Goal: Information Seeking & Learning: Learn about a topic

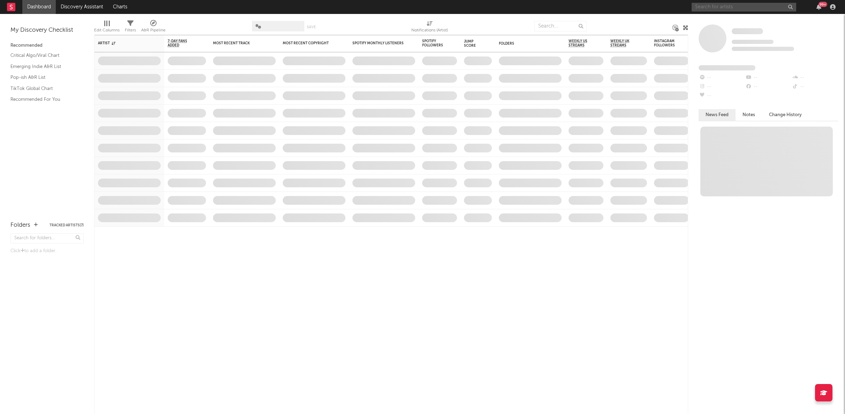
click at [698, 4] on input "text" at bounding box center [744, 7] width 105 height 9
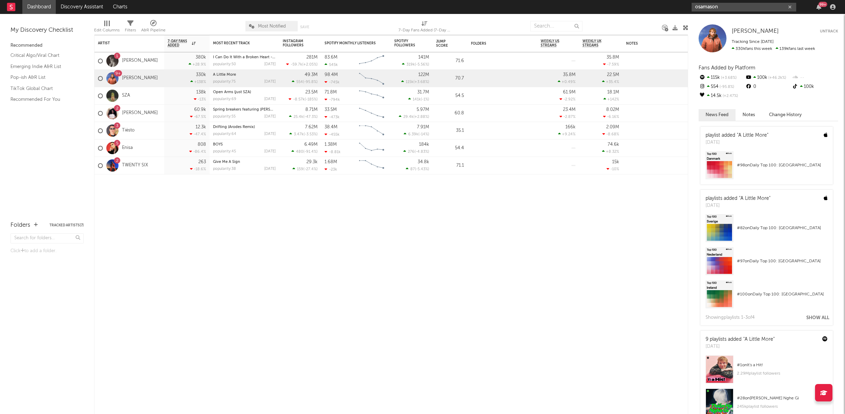
click at [718, 9] on input "osamason" at bounding box center [744, 7] width 105 height 9
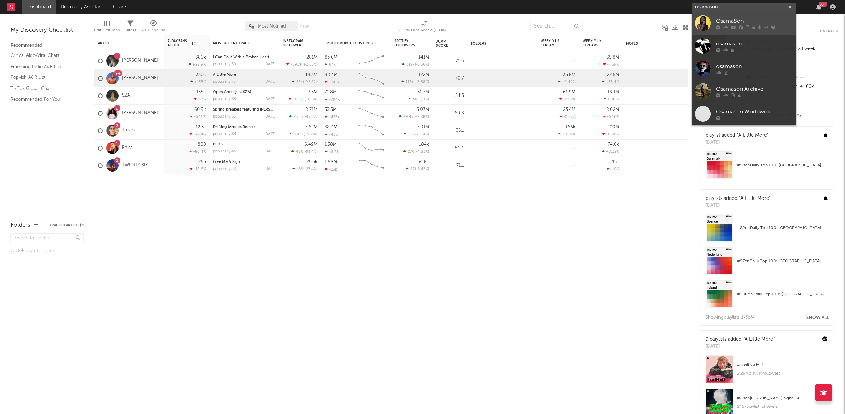
type input "osamason"
click at [737, 31] on link "OsamaSon" at bounding box center [744, 23] width 105 height 23
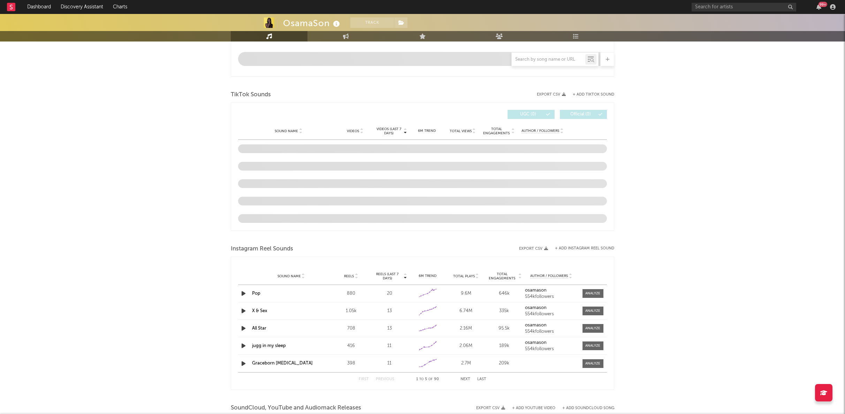
select select "6m"
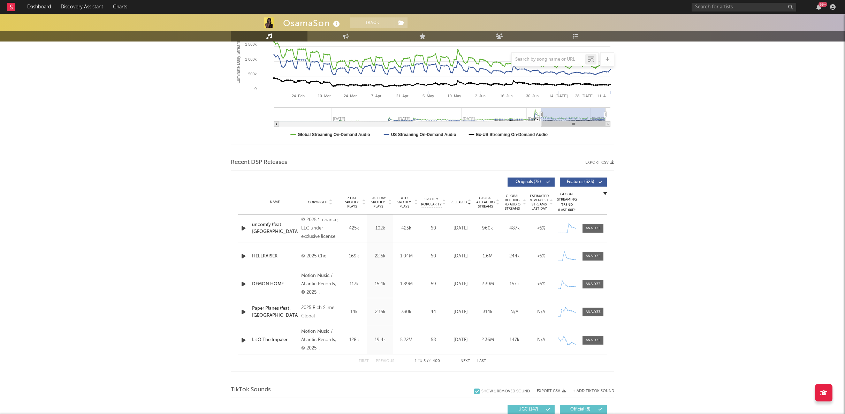
scroll to position [137, 0]
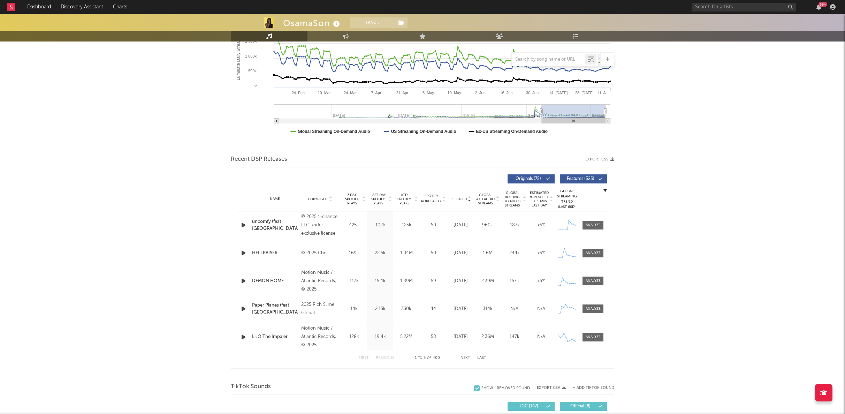
click at [459, 358] on div "First Previous 1 to 5 of 400 Next Last" at bounding box center [423, 358] width 128 height 14
click at [463, 357] on button "Next" at bounding box center [466, 358] width 10 height 4
click at [367, 358] on button "First" at bounding box center [364, 358] width 10 height 4
click at [364, 356] on button "First" at bounding box center [364, 358] width 10 height 4
click at [462, 360] on button "Next" at bounding box center [466, 358] width 10 height 4
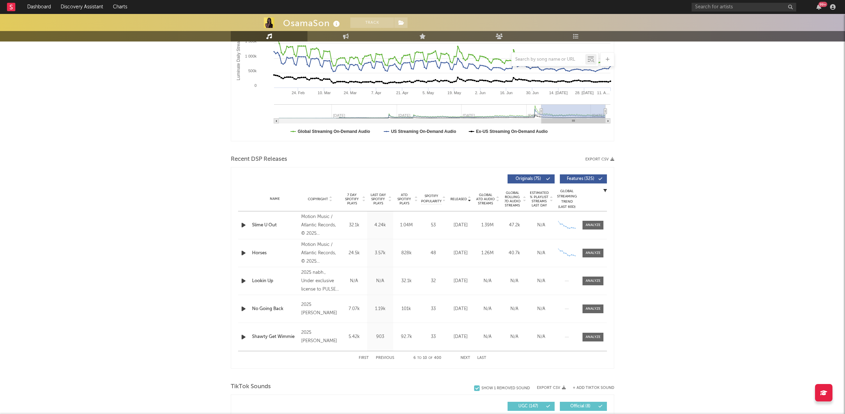
click at [462, 360] on button "Next" at bounding box center [466, 358] width 10 height 4
click at [603, 252] on span at bounding box center [593, 253] width 21 height 9
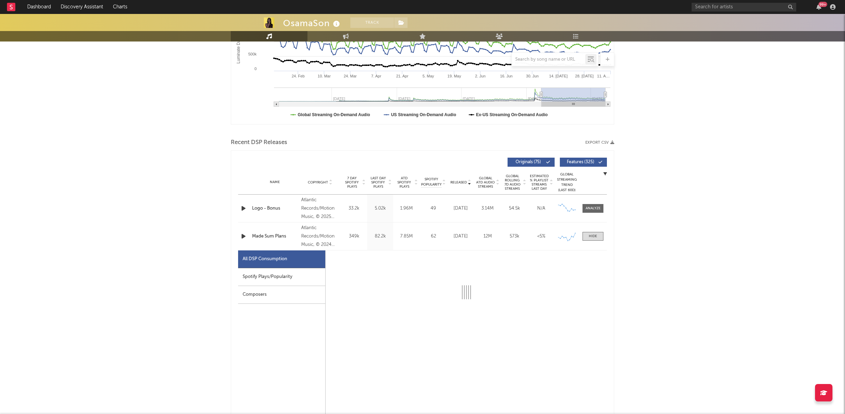
select select "6m"
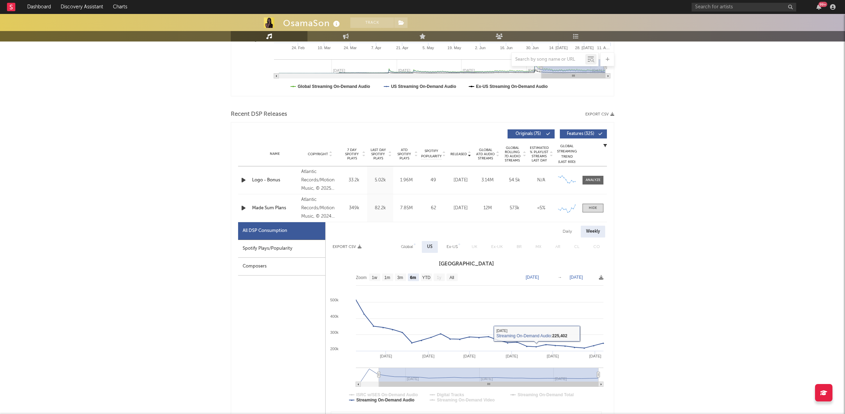
scroll to position [184, 0]
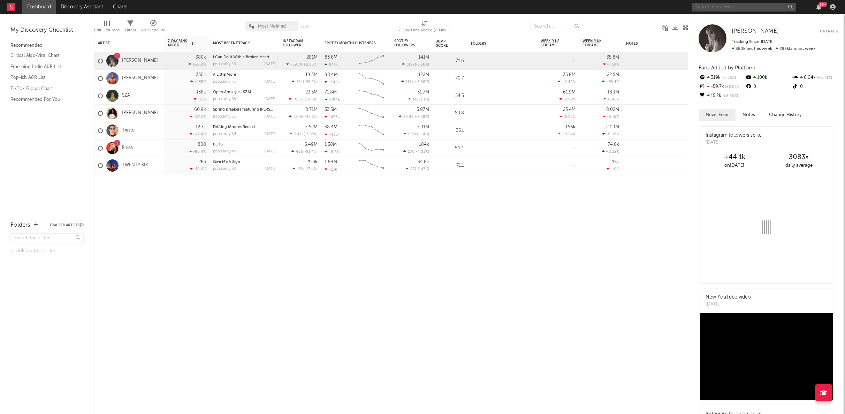
click at [709, 5] on input "text" at bounding box center [744, 7] width 105 height 9
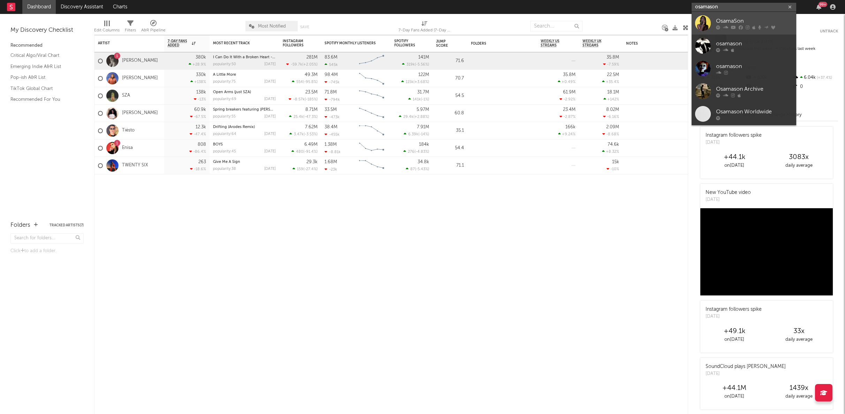
type input "osamason"
click at [712, 16] on link "OsamaSon" at bounding box center [744, 23] width 105 height 23
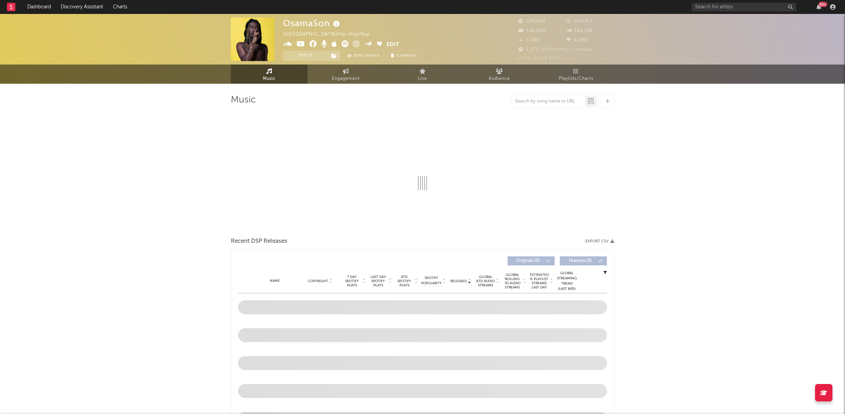
select select "6m"
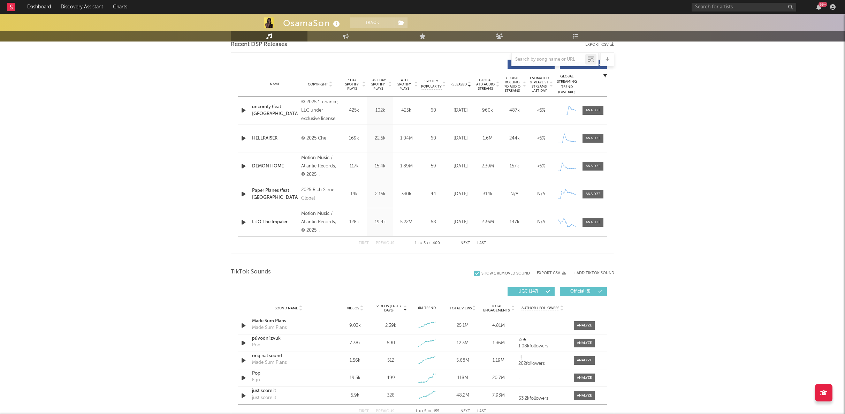
scroll to position [258, 0]
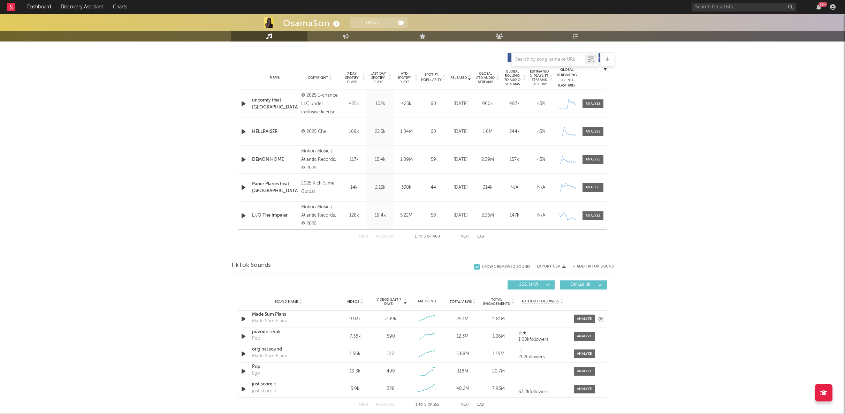
click at [244, 316] on icon "button" at bounding box center [243, 319] width 7 height 9
click at [583, 324] on div "Sound Name Made Sum Plans Made Sum Plans Videos 9.03k Videos (last 7 days) 2.39…" at bounding box center [422, 318] width 369 height 17
click at [583, 320] on div at bounding box center [584, 318] width 15 height 5
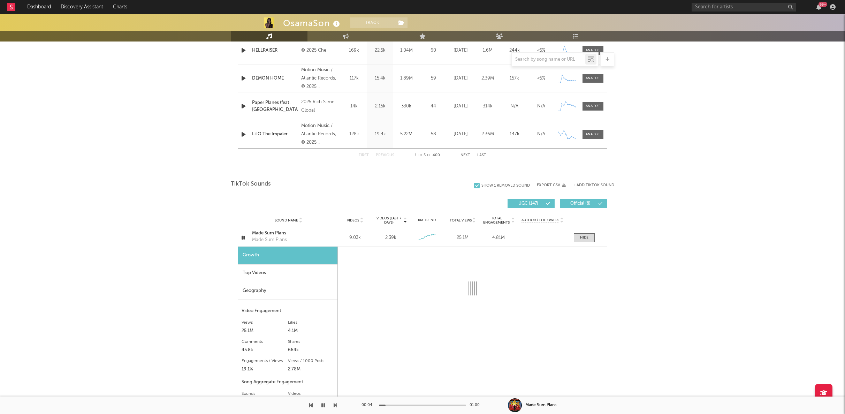
scroll to position [349, 0]
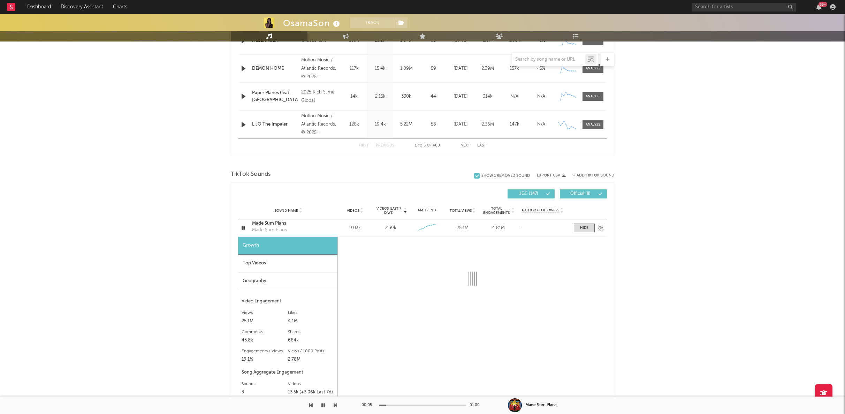
select select "6m"
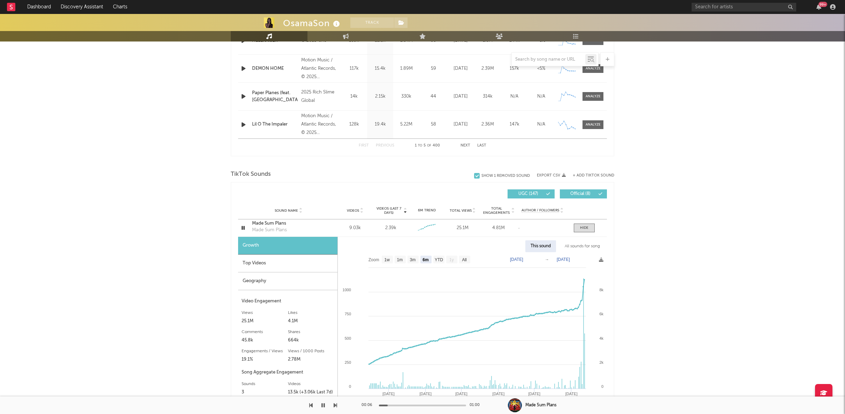
click at [252, 263] on div "Top Videos" at bounding box center [287, 264] width 99 height 18
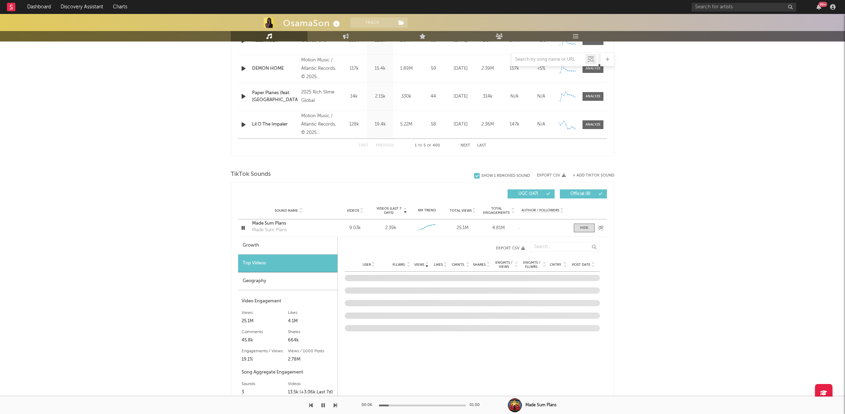
click at [246, 228] on icon "button" at bounding box center [243, 228] width 7 height 9
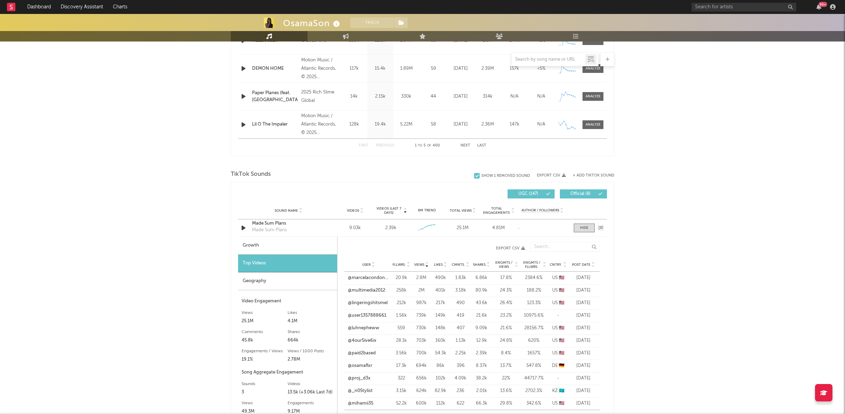
click at [246, 228] on icon "button" at bounding box center [243, 228] width 7 height 9
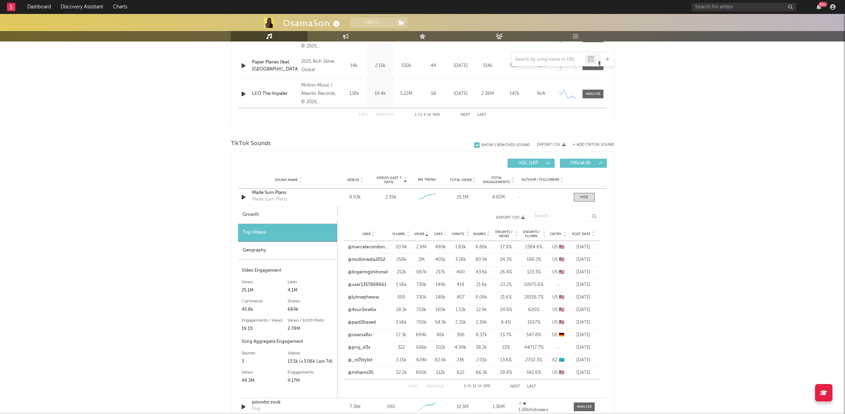
scroll to position [383, 0]
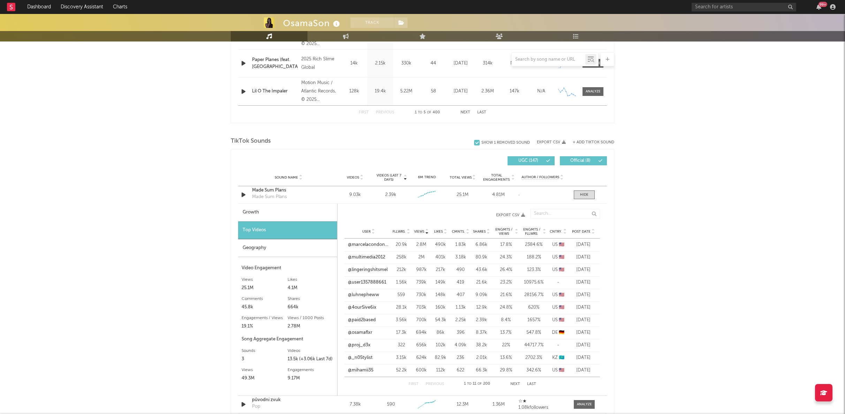
click at [572, 231] on span "Post Date" at bounding box center [581, 231] width 18 height 4
click at [371, 270] on link "@4our5ive6ix" at bounding box center [362, 269] width 29 height 7
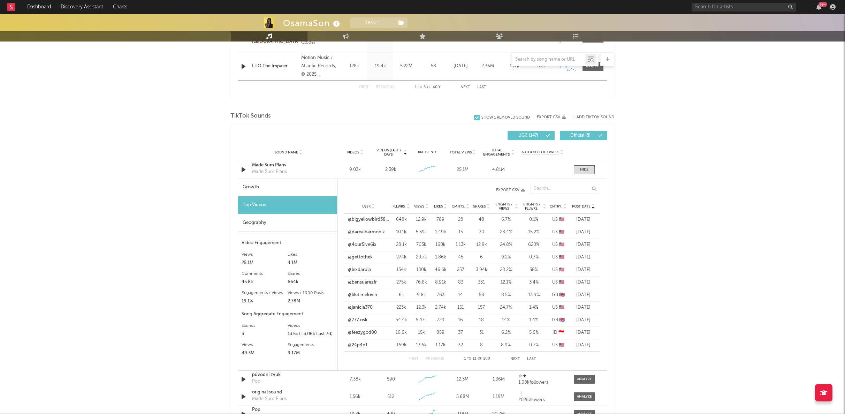
scroll to position [412, 0]
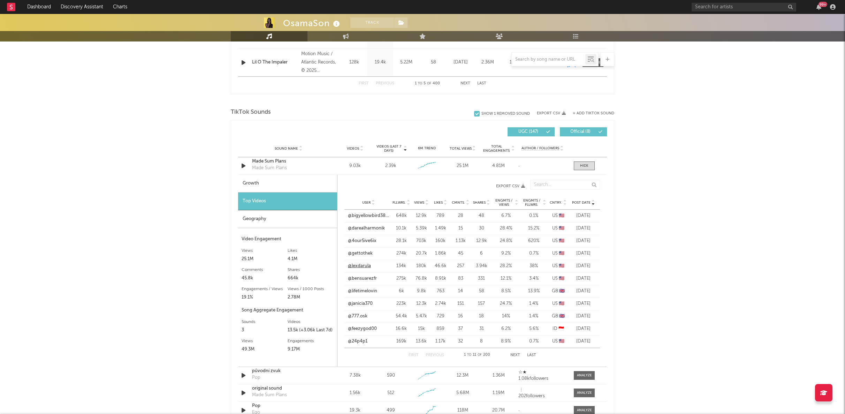
click at [356, 266] on link "@lexdarula" at bounding box center [359, 266] width 23 height 7
click at [366, 239] on link "@4our5ive6ix" at bounding box center [362, 240] width 29 height 7
click at [358, 252] on link "@gettothek" at bounding box center [360, 253] width 25 height 7
click at [363, 265] on link "@lexdarula" at bounding box center [359, 266] width 23 height 7
click at [365, 276] on link "@bensuarezfr" at bounding box center [362, 278] width 29 height 7
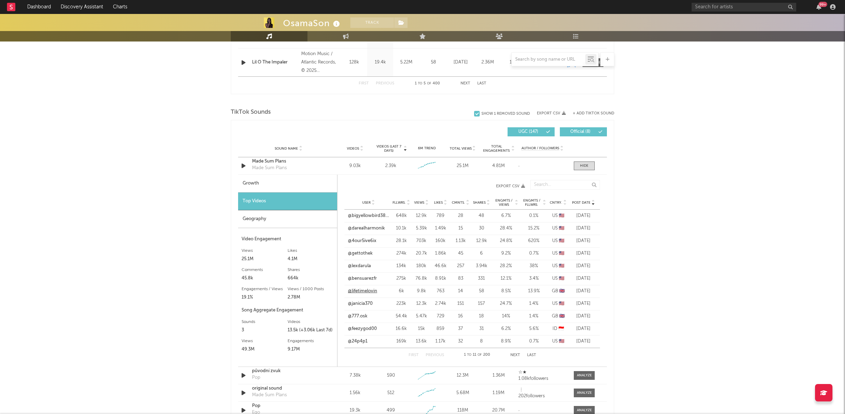
click at [357, 290] on link "@lifetimelovin" at bounding box center [362, 291] width 29 height 7
